Goal: Transaction & Acquisition: Download file/media

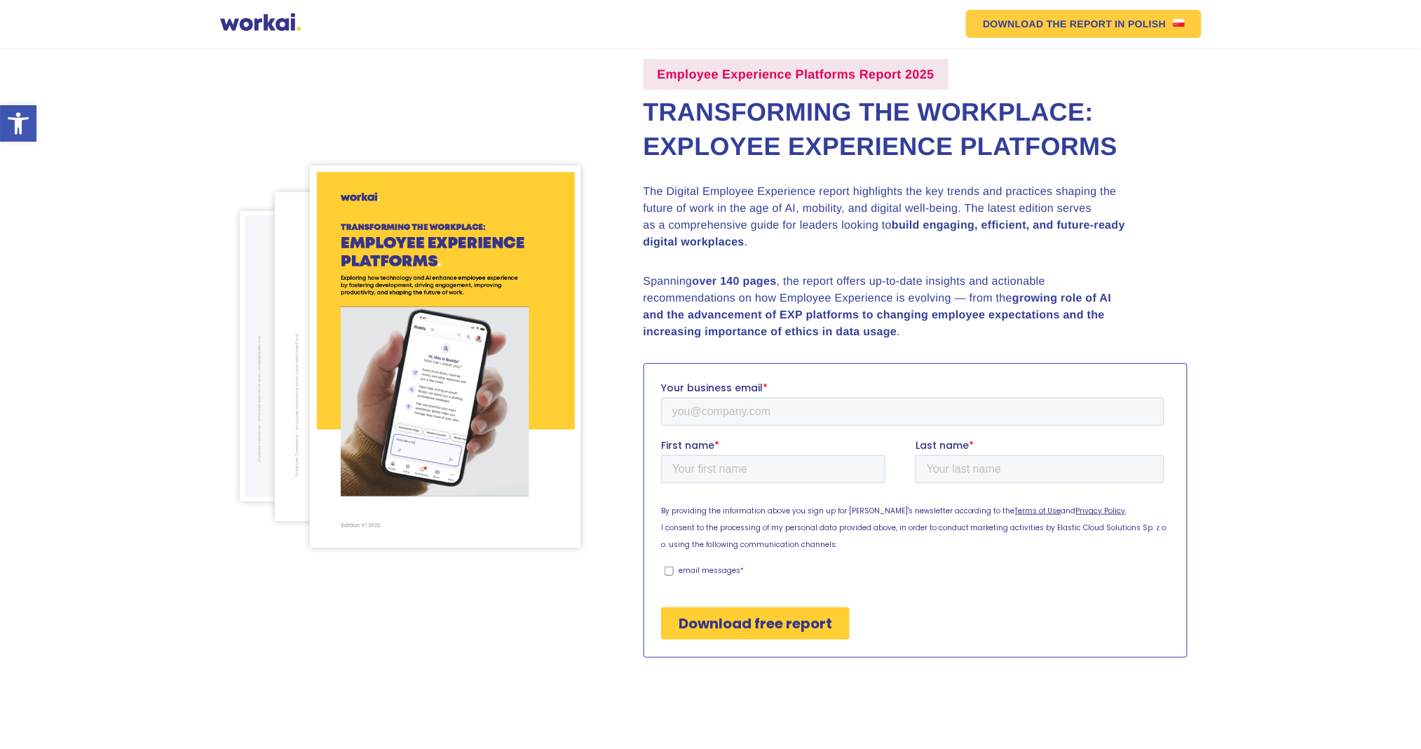
scroll to position [93, 0]
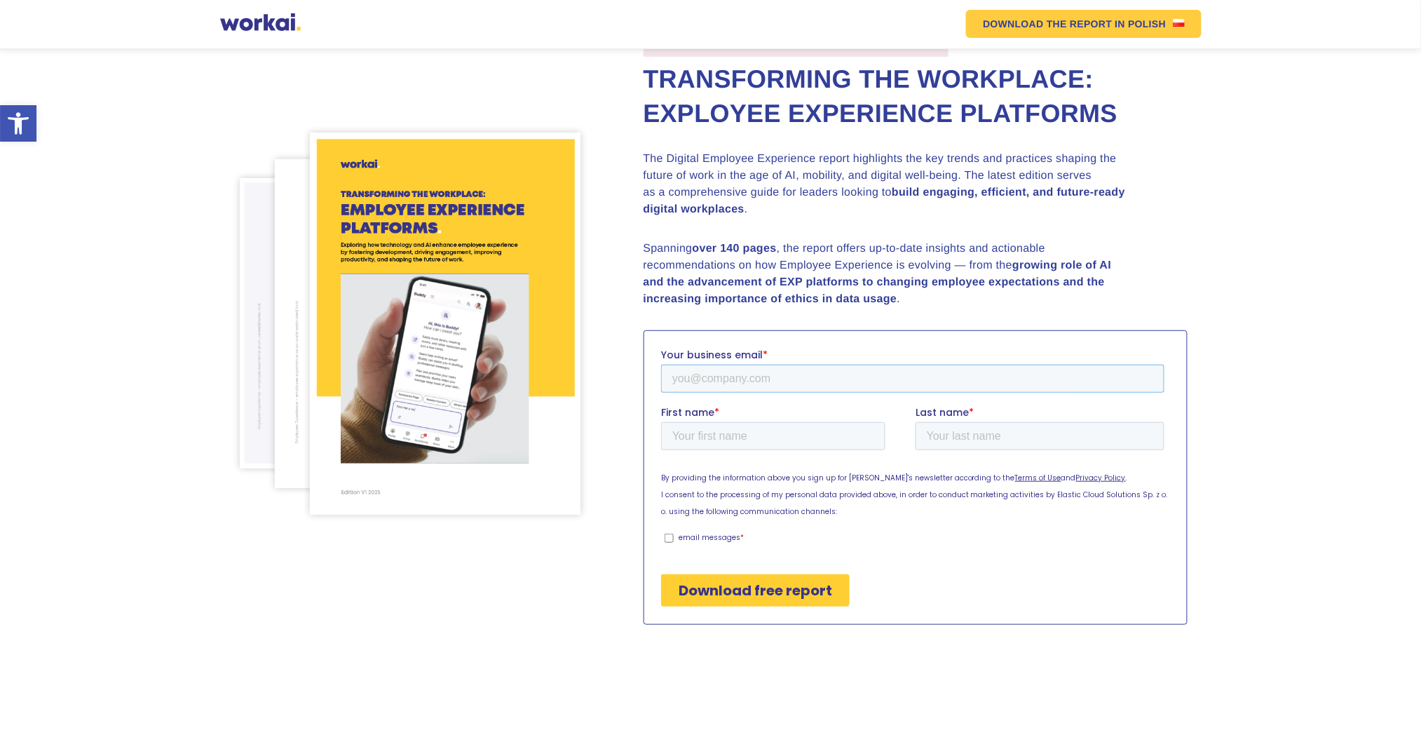
click at [696, 381] on input "Your business email *" at bounding box center [911, 378] width 503 height 28
click at [807, 364] on input "Your business email *" at bounding box center [911, 378] width 503 height 28
type input "natasya.evelin@hwgroup.id"
click at [818, 440] on input "First name *" at bounding box center [772, 435] width 224 height 28
type input "Natasya"
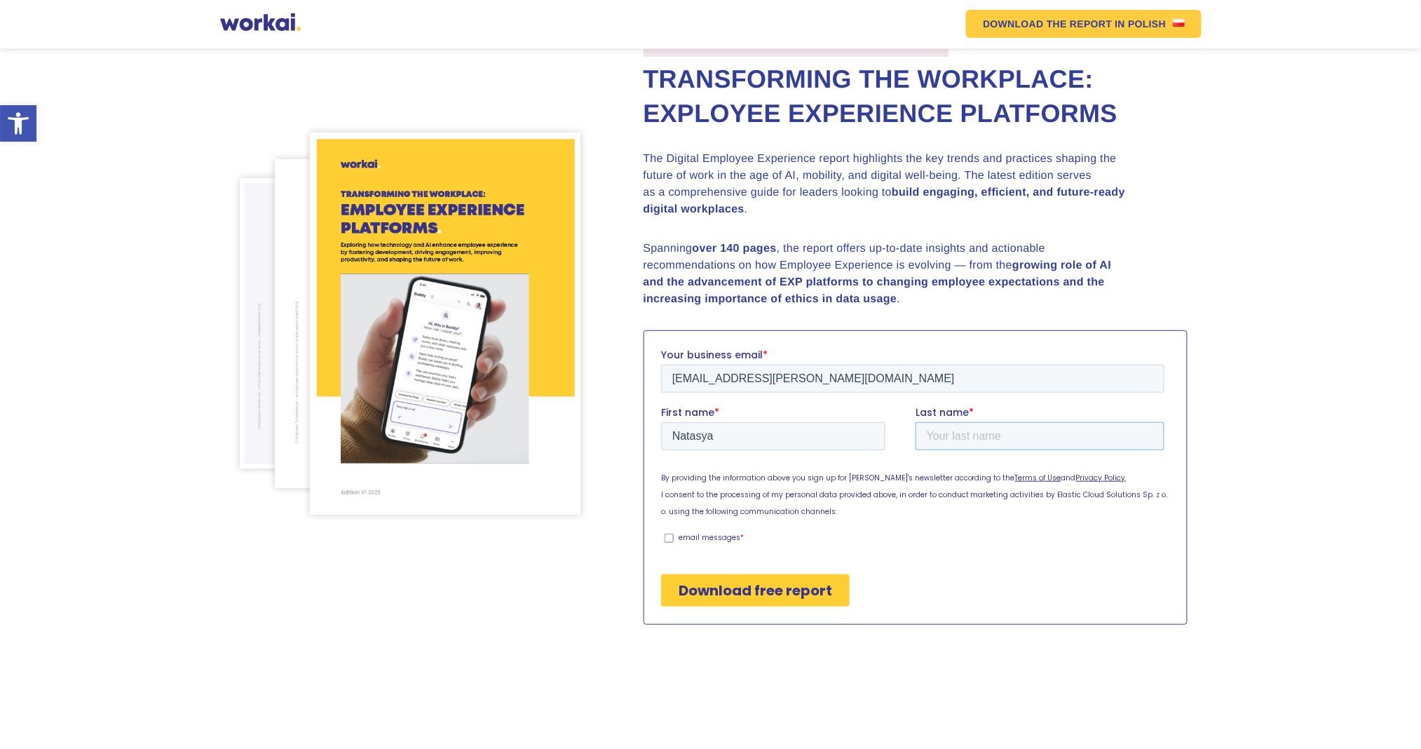
click at [959, 426] on input "Last name *" at bounding box center [1039, 435] width 249 height 28
type input "Evelin Millenia"
click at [672, 547] on fieldset "By providing the information above you sign up for Workai's newsletter accordin…" at bounding box center [914, 505] width 509 height 87
click at [670, 543] on fieldset "By providing the information above you sign up for Workai's newsletter accordin…" at bounding box center [914, 505] width 509 height 87
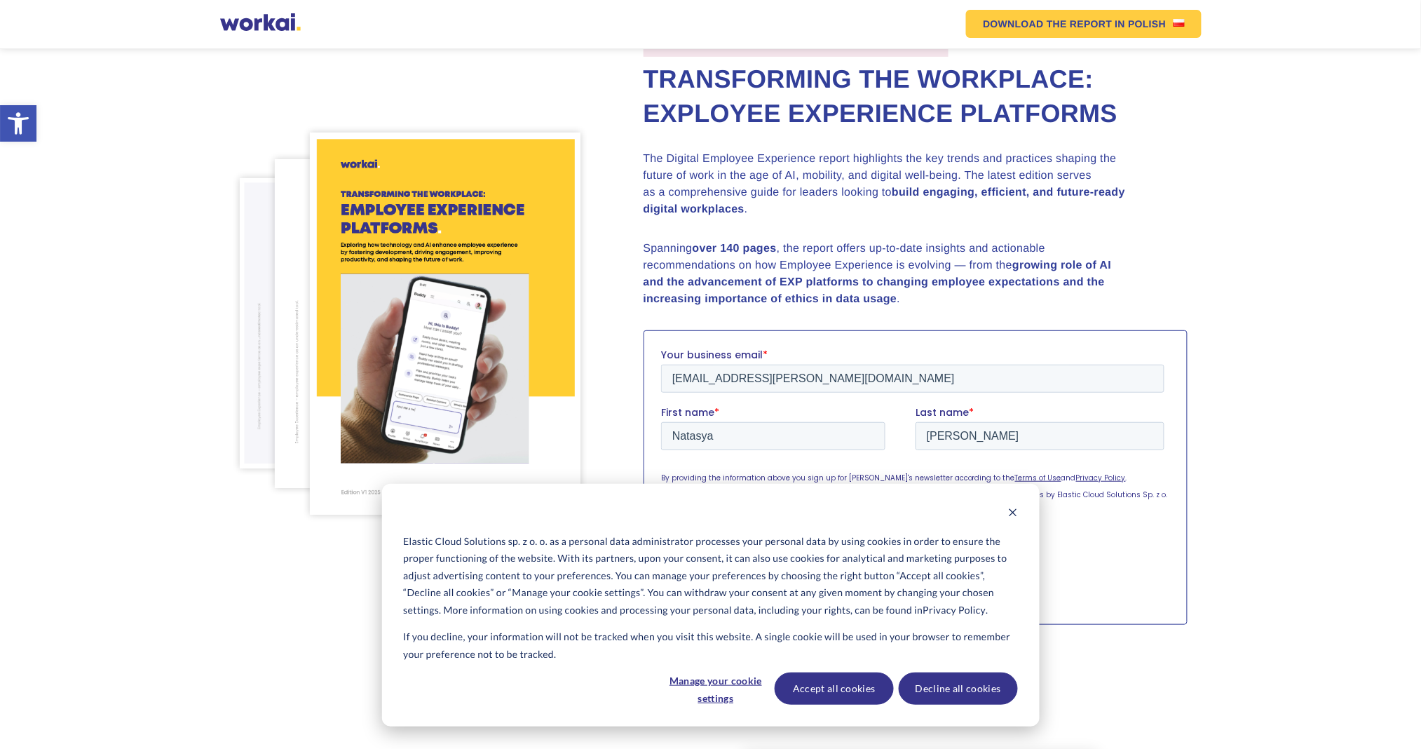
click at [708, 583] on p "Elastic Cloud Solutions sp. z o. o. as a personal data administrator processes …" at bounding box center [710, 576] width 614 height 86
click at [836, 683] on button "Accept all cookies" at bounding box center [834, 688] width 119 height 32
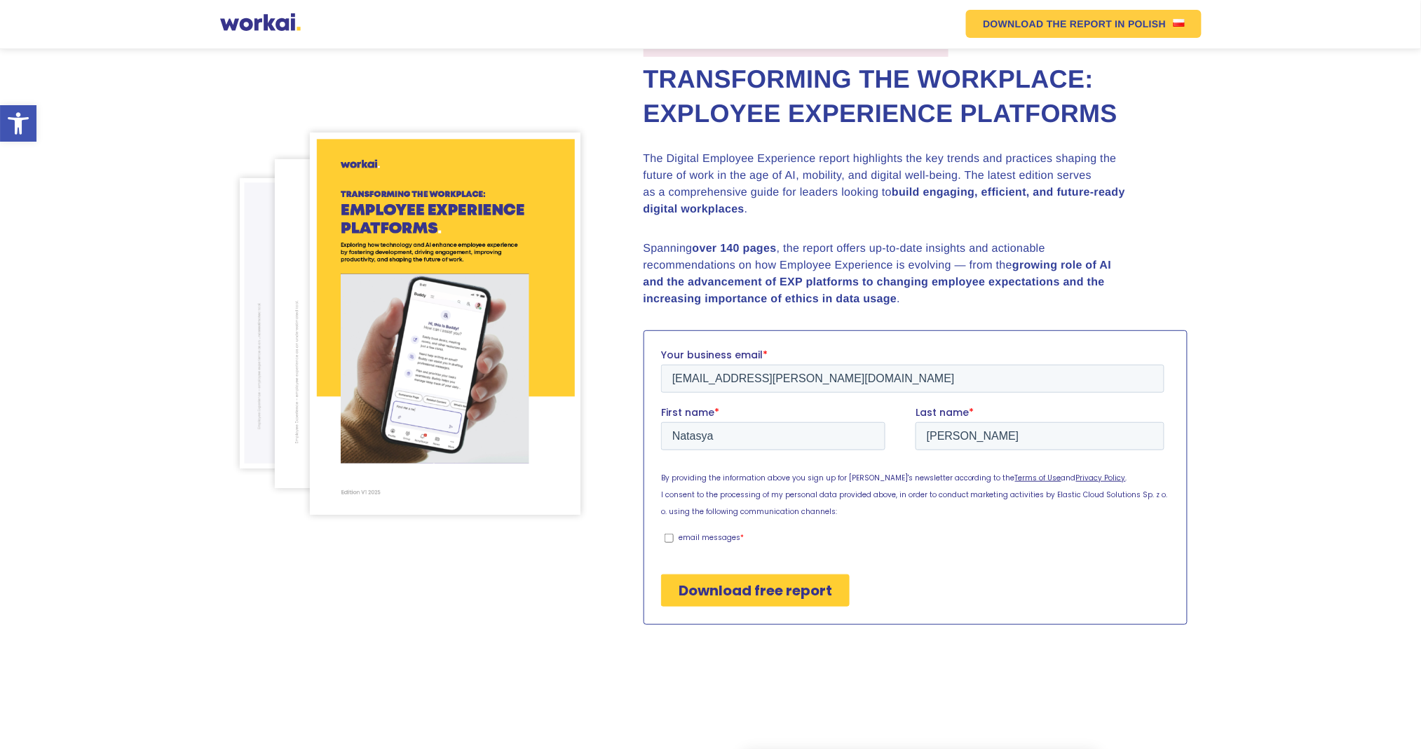
click at [766, 585] on input "Download free report" at bounding box center [754, 590] width 189 height 32
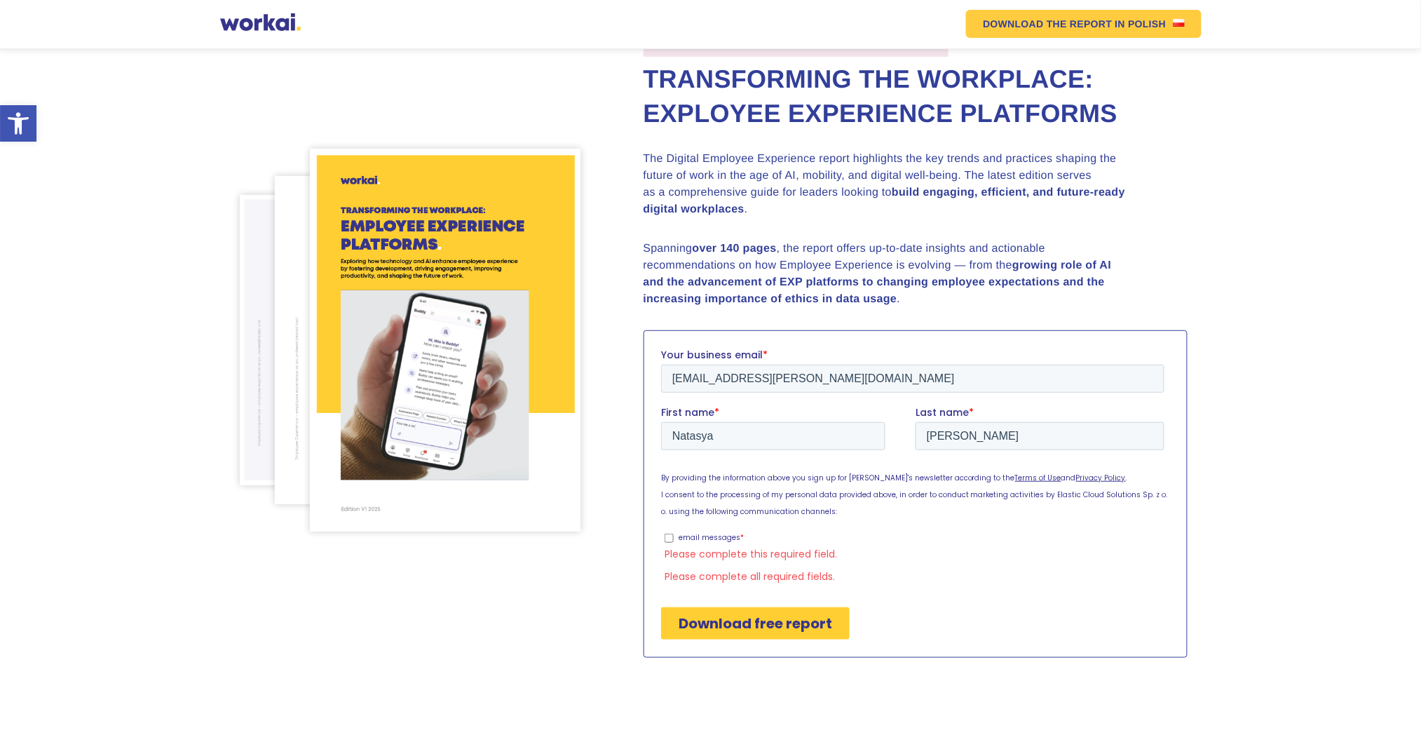
click at [670, 540] on input "email messages *" at bounding box center [668, 537] width 9 height 9
checkbox input "true"
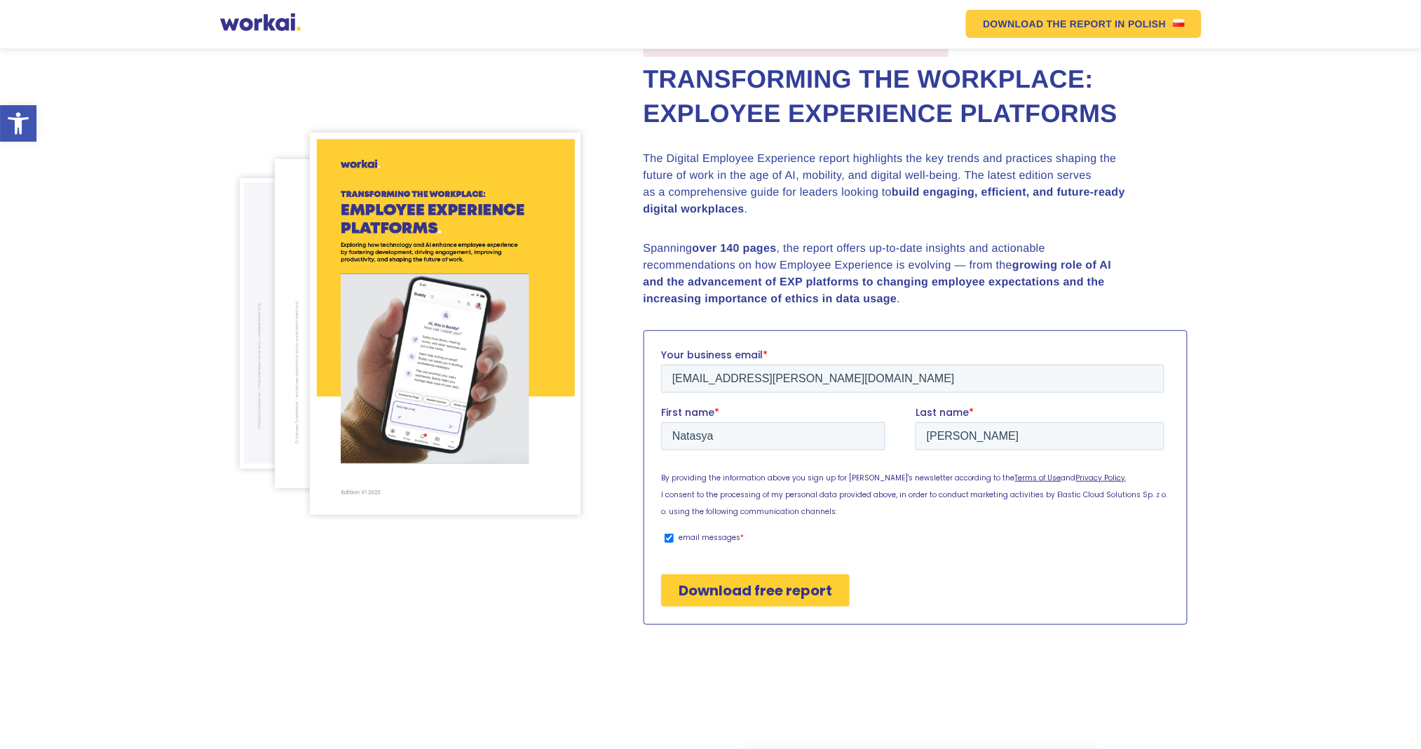
click at [691, 586] on input "Download free report" at bounding box center [754, 590] width 189 height 32
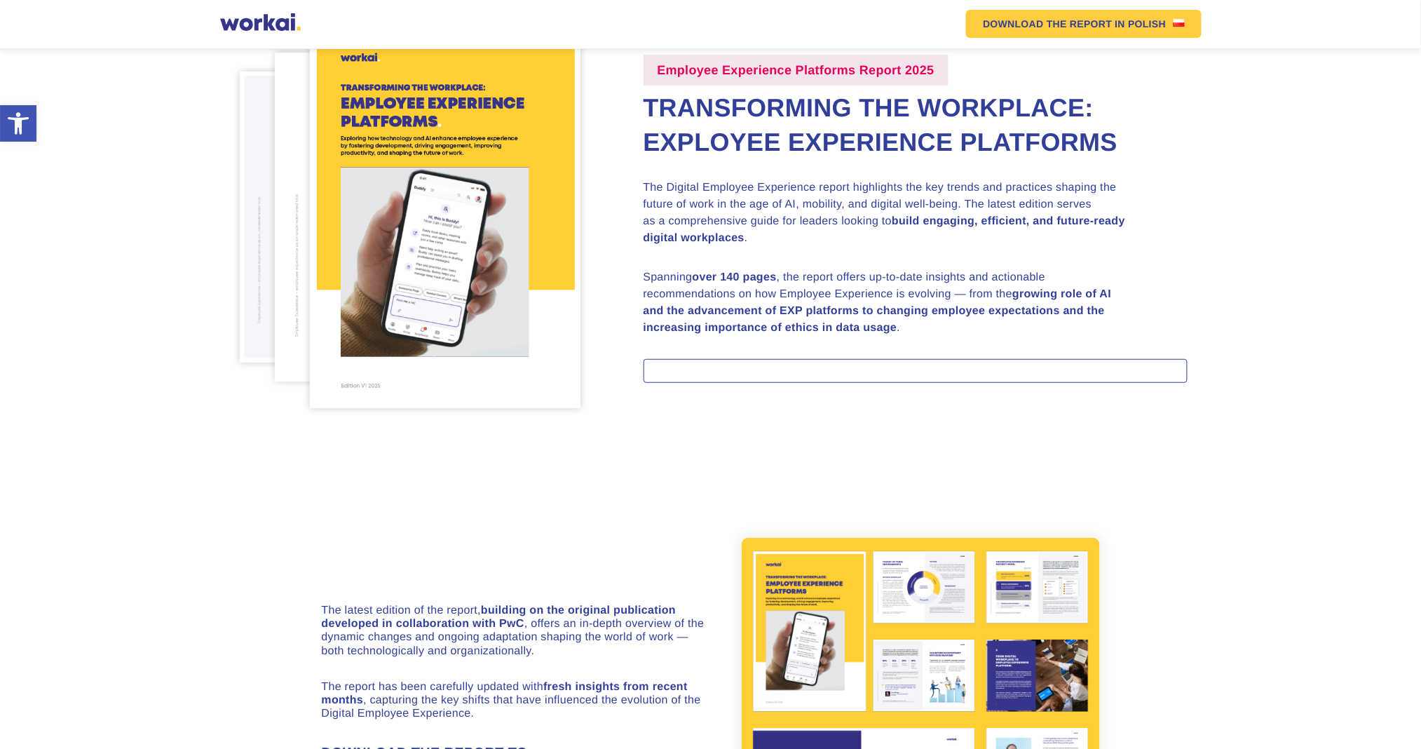
click at [703, 372] on div at bounding box center [916, 371] width 544 height 24
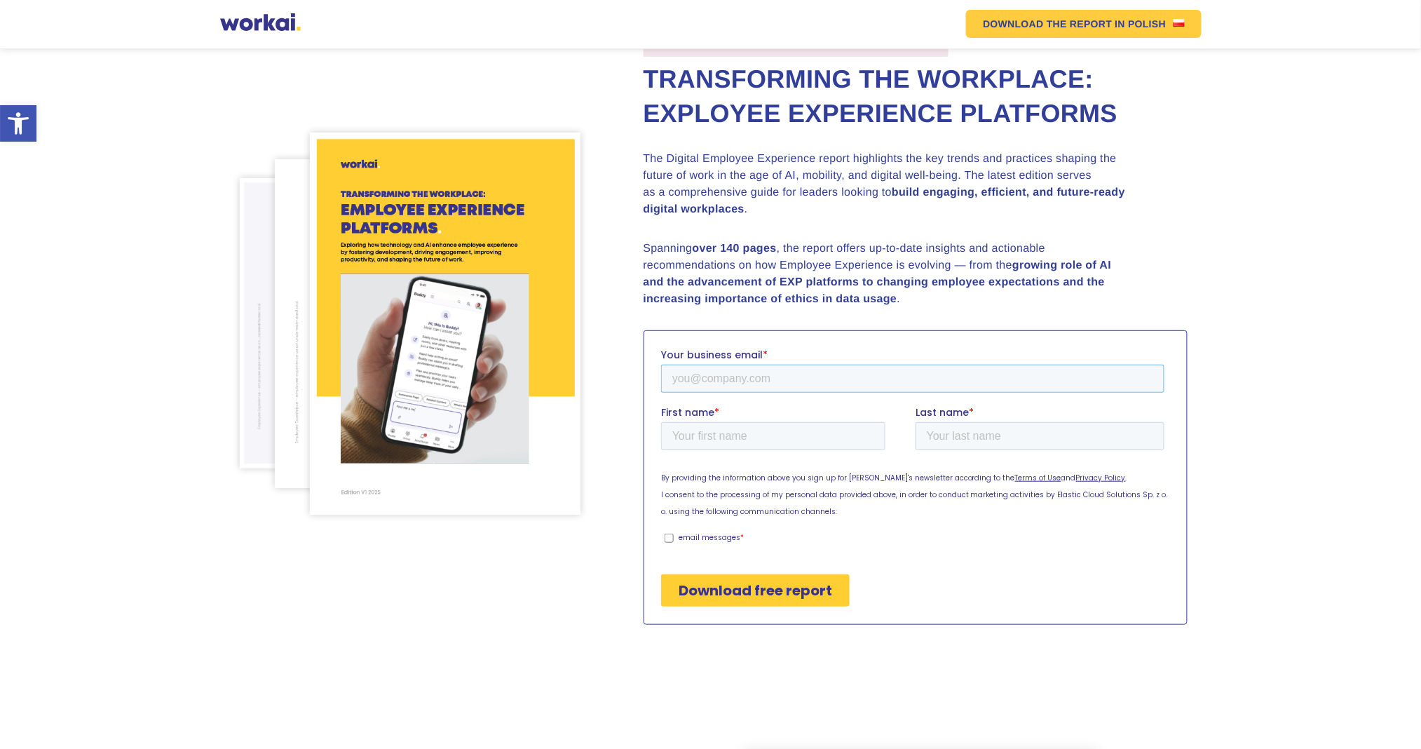
click at [767, 378] on input "Your business email *" at bounding box center [911, 378] width 503 height 28
